Goal: Register for event/course: Sign up to attend an event or enroll in a course

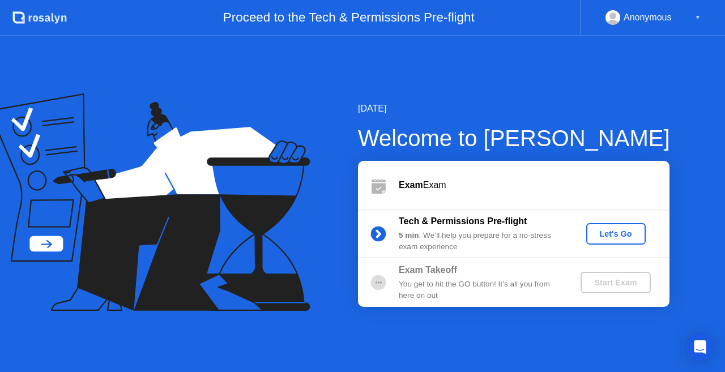
click at [624, 235] on div "Let's Go" at bounding box center [616, 233] width 50 height 9
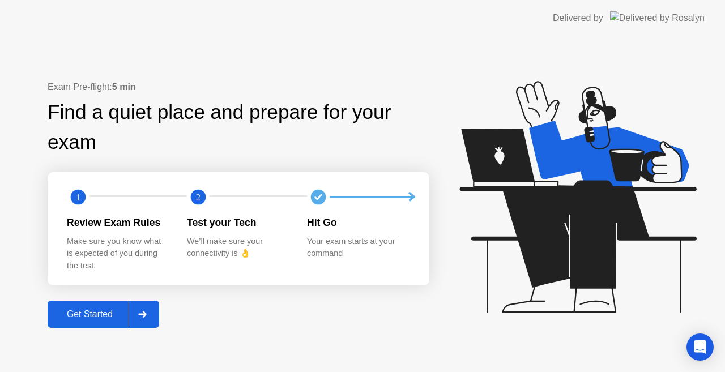
click at [109, 315] on div "Get Started" at bounding box center [90, 314] width 78 height 10
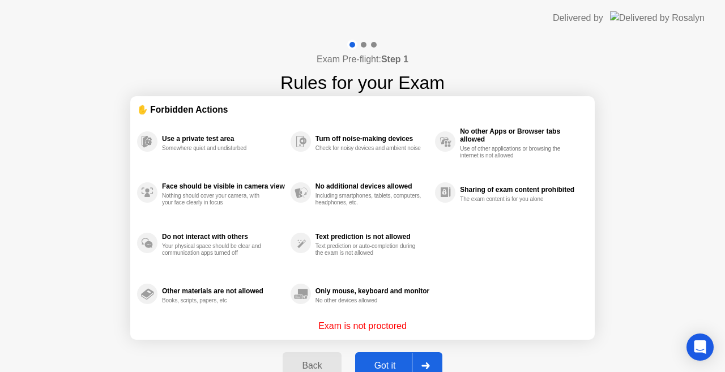
click at [389, 361] on div "Got it" at bounding box center [385, 366] width 53 height 10
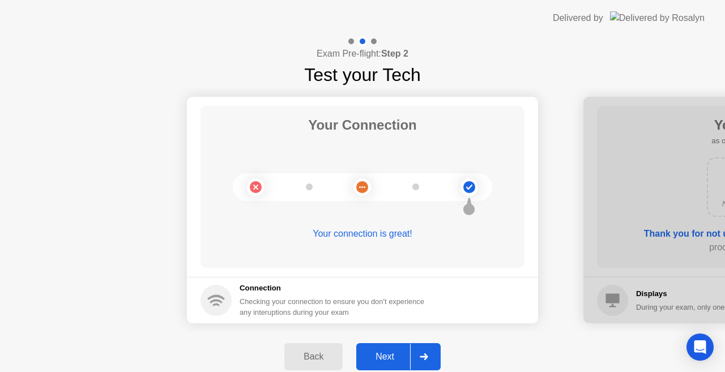
click at [378, 355] on div "Next" at bounding box center [385, 357] width 50 height 10
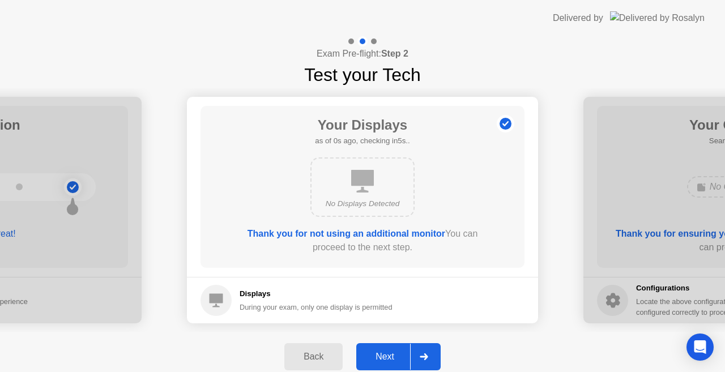
click at [378, 355] on div "Next" at bounding box center [385, 357] width 50 height 10
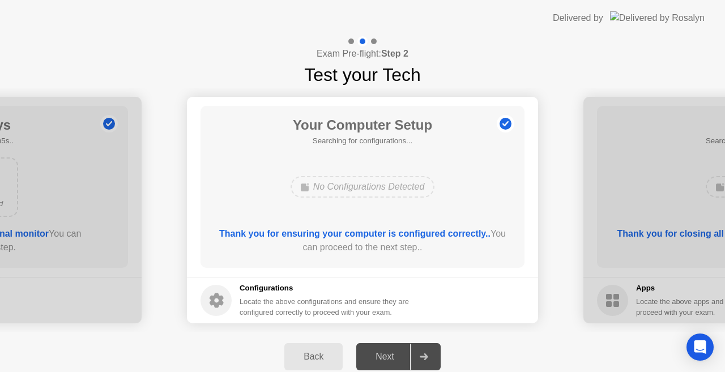
click at [378, 355] on div "Next" at bounding box center [385, 357] width 50 height 10
click at [384, 356] on div "Next" at bounding box center [385, 357] width 50 height 10
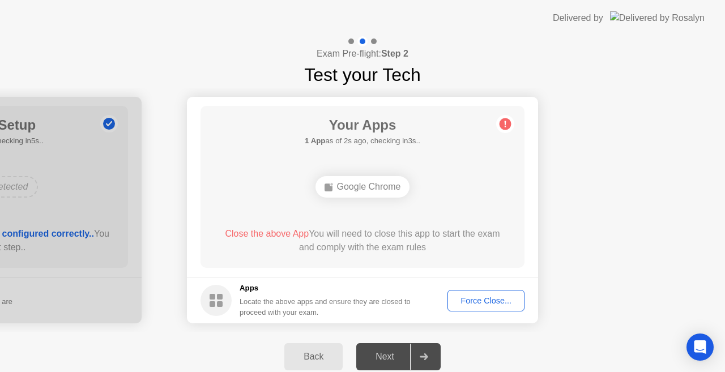
click at [485, 296] on div "Force Close..." at bounding box center [486, 300] width 69 height 9
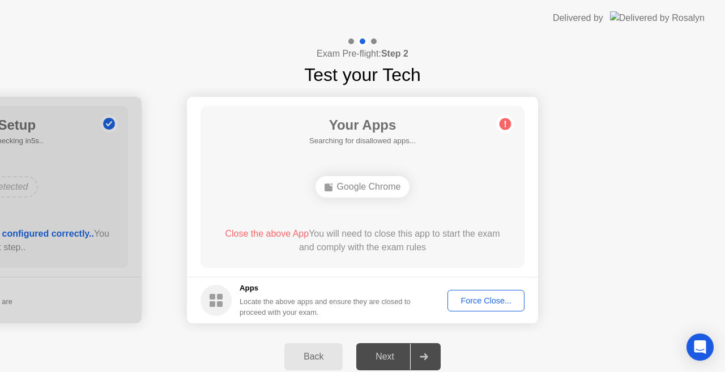
click at [465, 301] on div "Force Close..." at bounding box center [486, 300] width 69 height 9
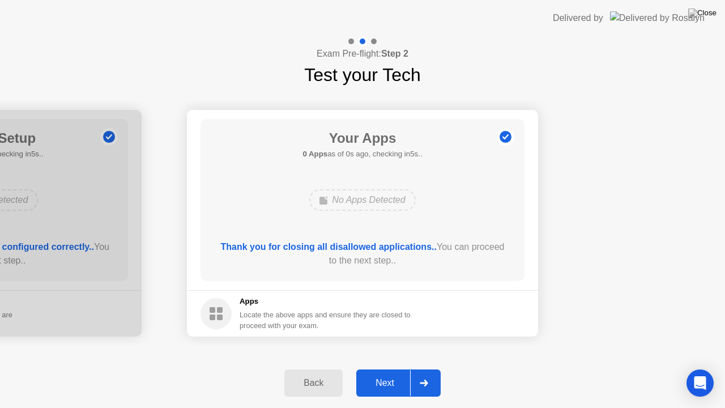
click at [382, 261] on div "Thank you for closing all disallowed applications.. You can proceed to the next…" at bounding box center [363, 253] width 292 height 27
click at [387, 372] on button "Next" at bounding box center [398, 382] width 84 height 27
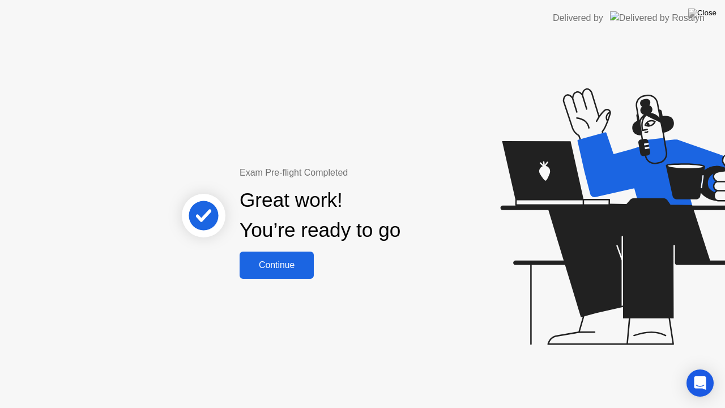
click at [291, 276] on button "Continue" at bounding box center [277, 265] width 74 height 27
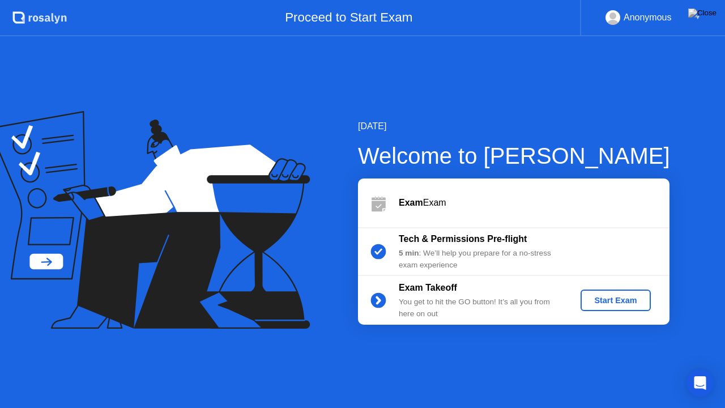
click at [613, 299] on div "Start Exam" at bounding box center [615, 300] width 61 height 9
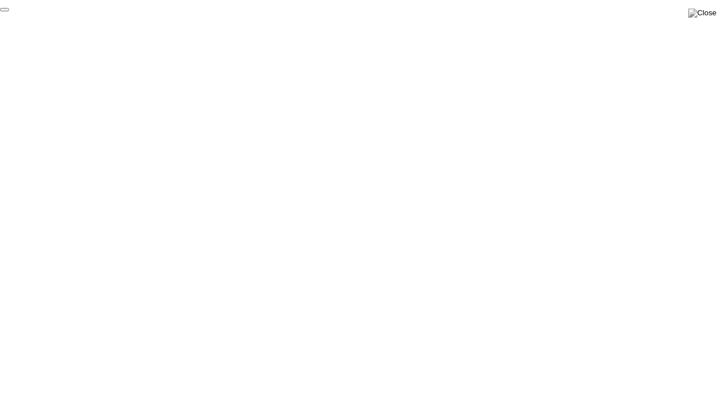
click div "End Proctoring Session"
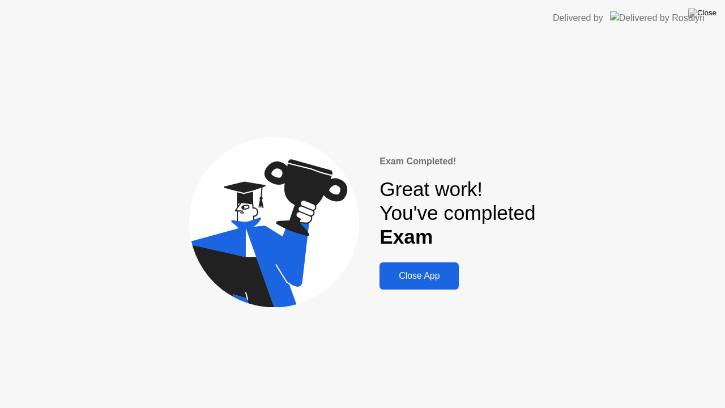
click at [416, 286] on button "Close App" at bounding box center [419, 275] width 79 height 27
